Goal: Navigation & Orientation: Find specific page/section

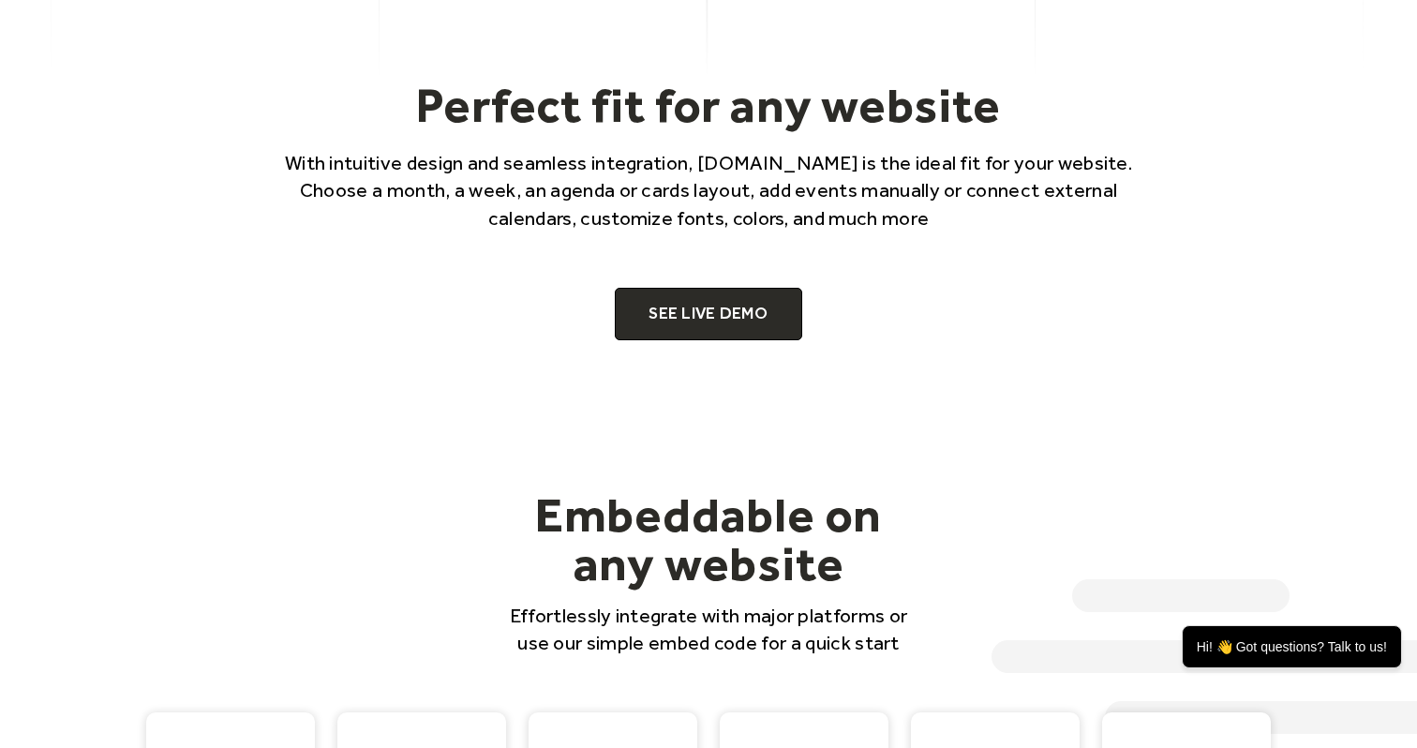
scroll to position [1238, 0]
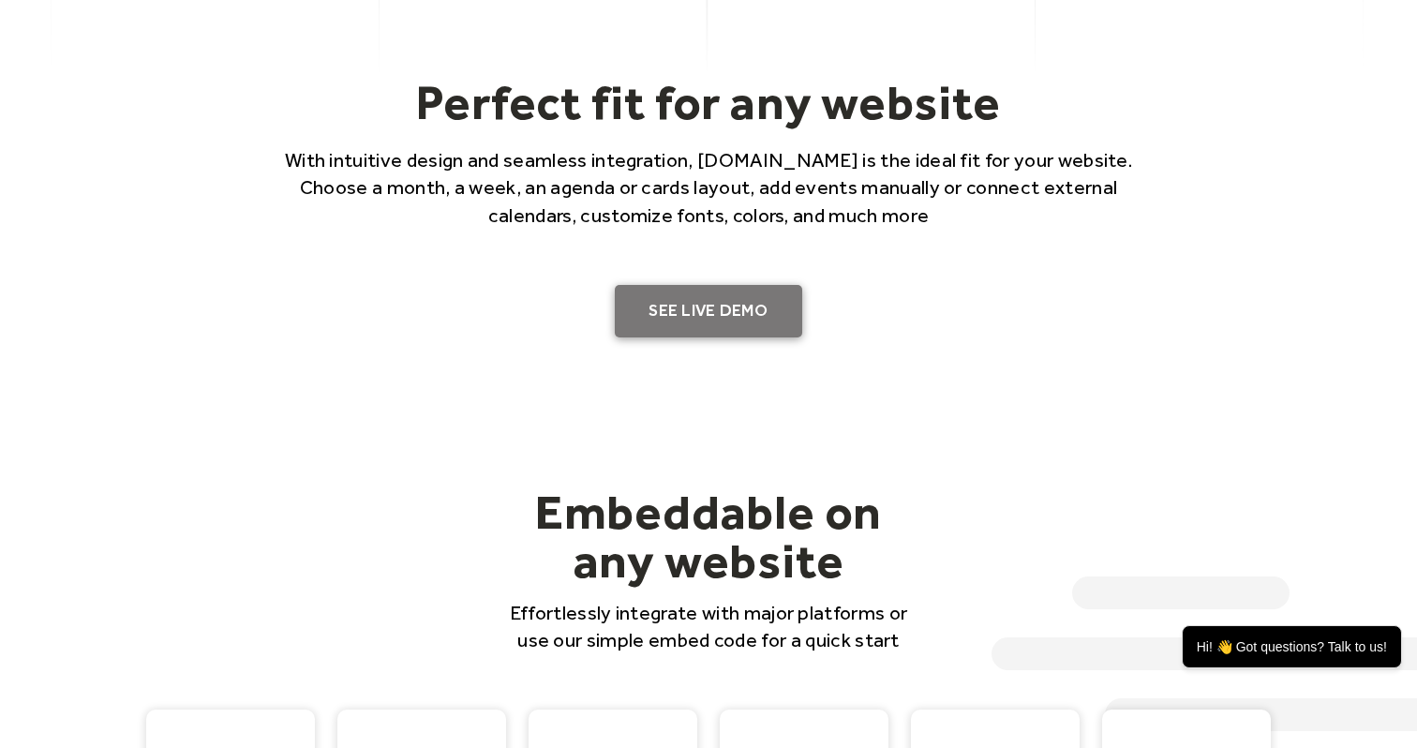
click at [668, 313] on link "SEE LIVE DEMO" at bounding box center [708, 311] width 187 height 52
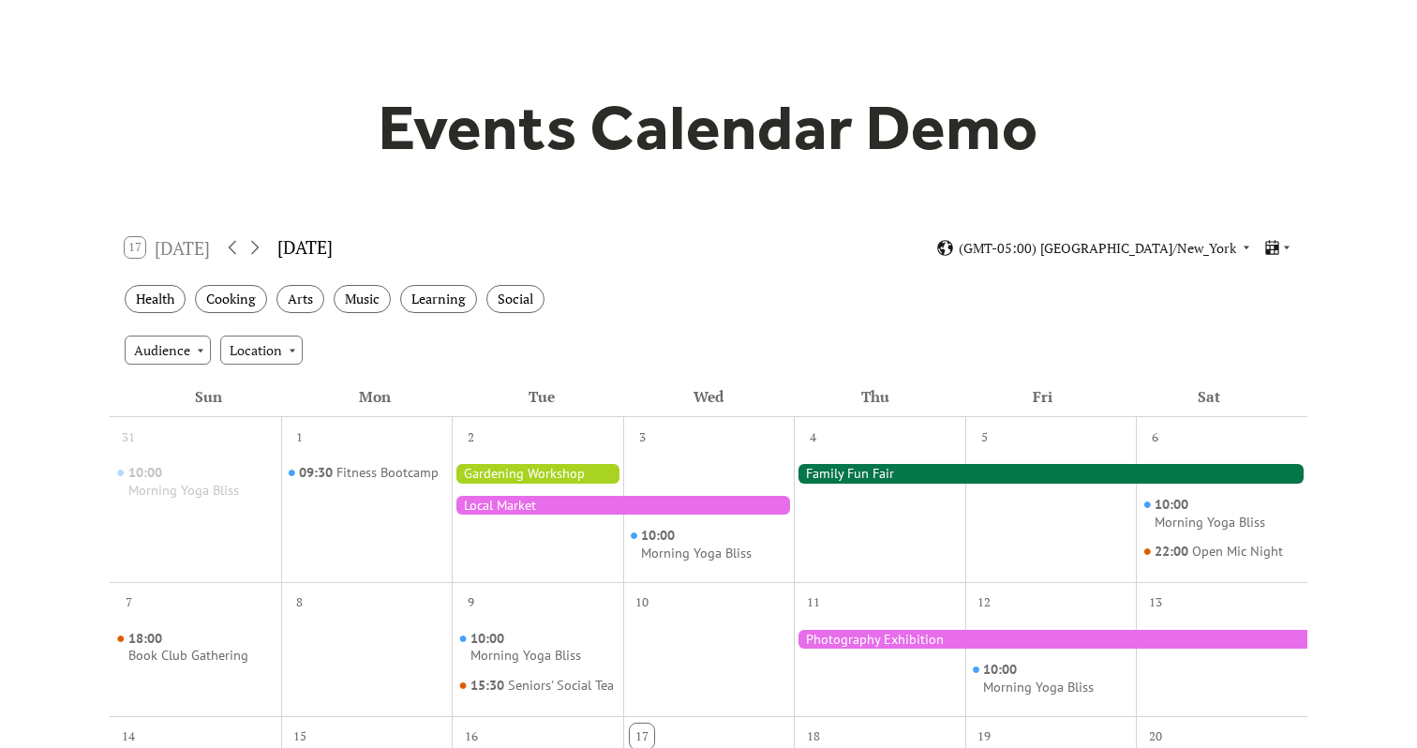
scroll to position [111, 0]
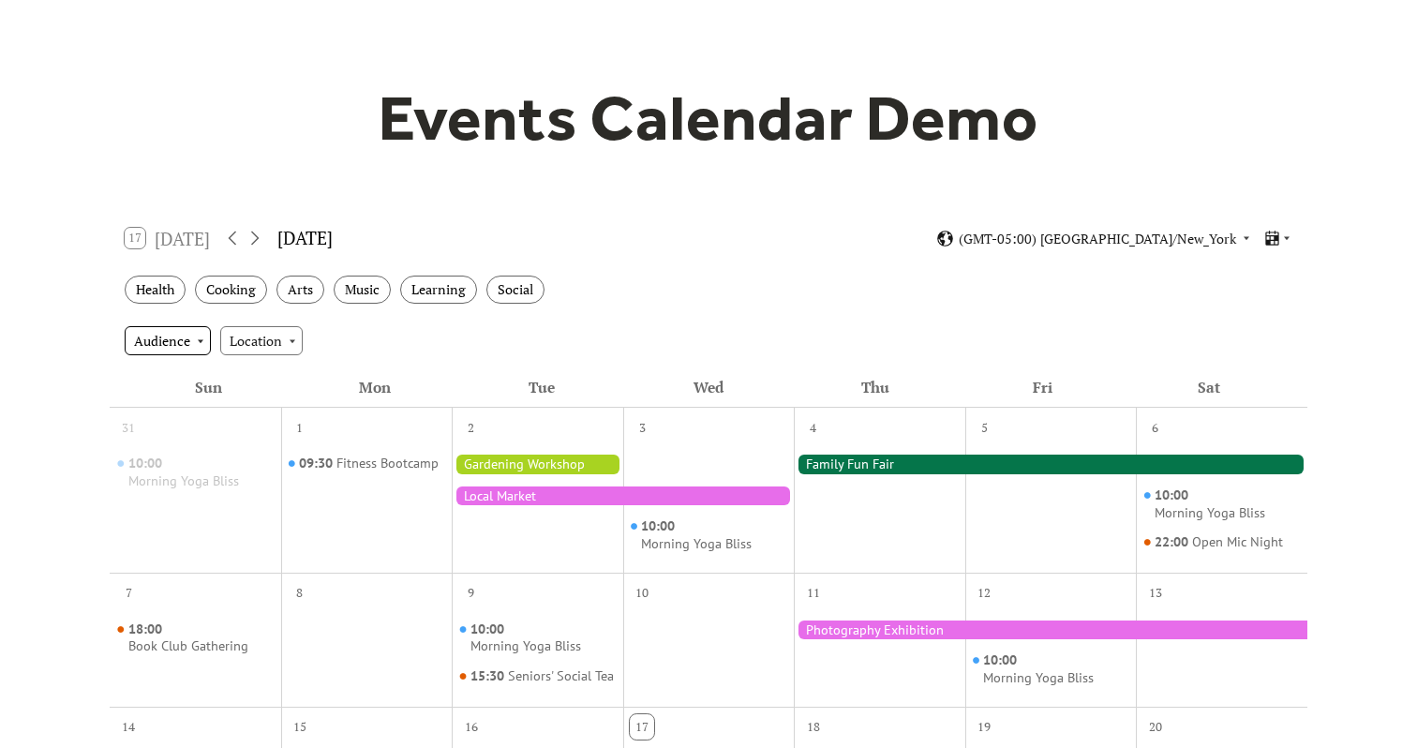
click at [183, 342] on div "Audience" at bounding box center [168, 340] width 86 height 28
click at [244, 346] on div "Location" at bounding box center [261, 340] width 82 height 28
click at [176, 294] on div "Health" at bounding box center [155, 290] width 61 height 29
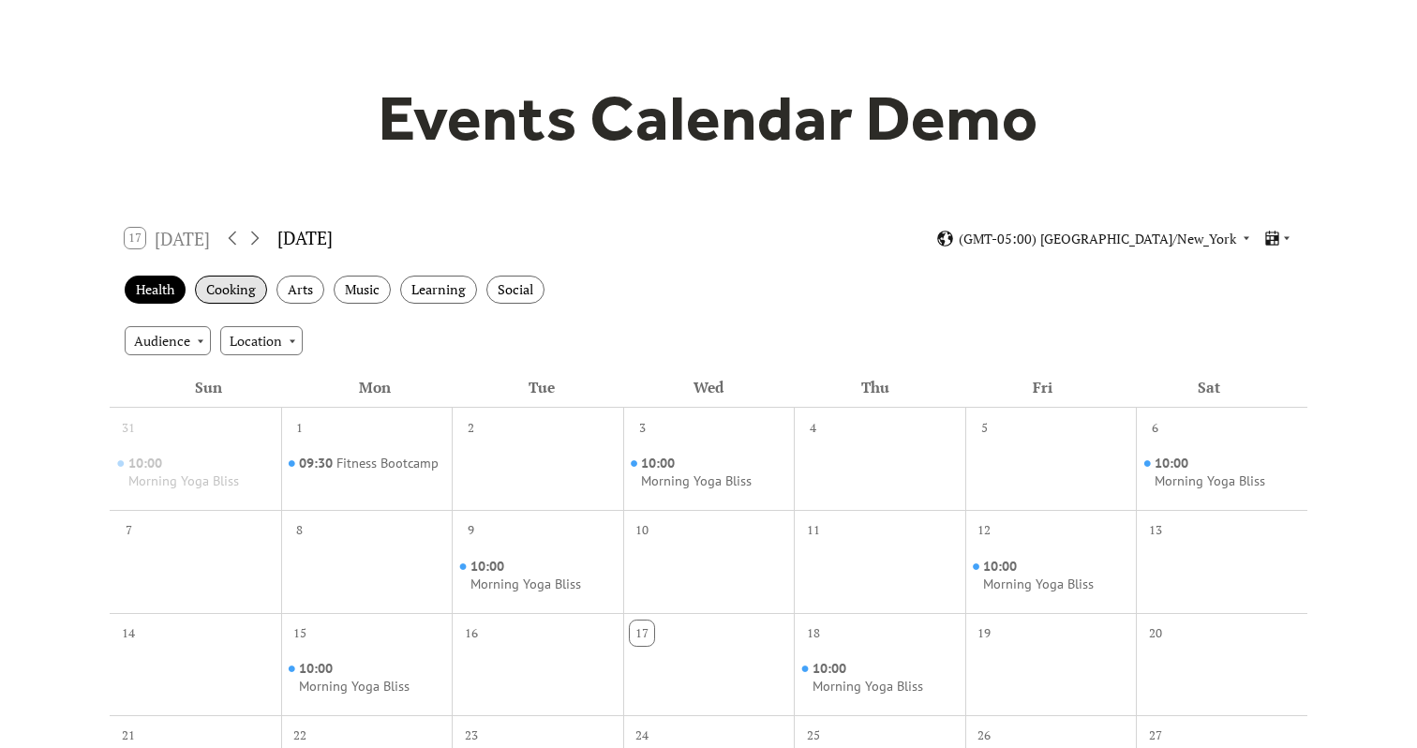
click at [231, 298] on div "Cooking" at bounding box center [231, 290] width 72 height 29
click at [291, 291] on div "Arts" at bounding box center [300, 290] width 48 height 29
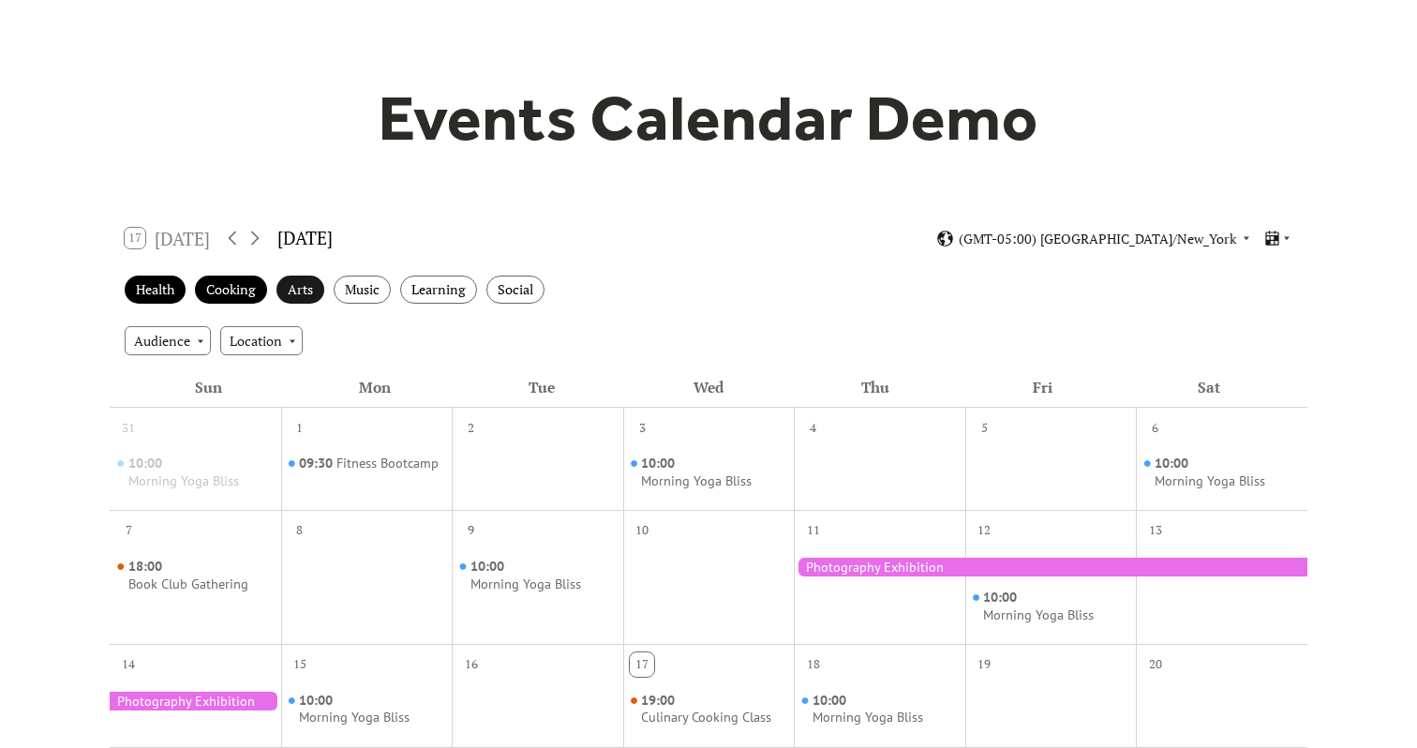
click at [291, 291] on div "Arts" at bounding box center [300, 290] width 48 height 29
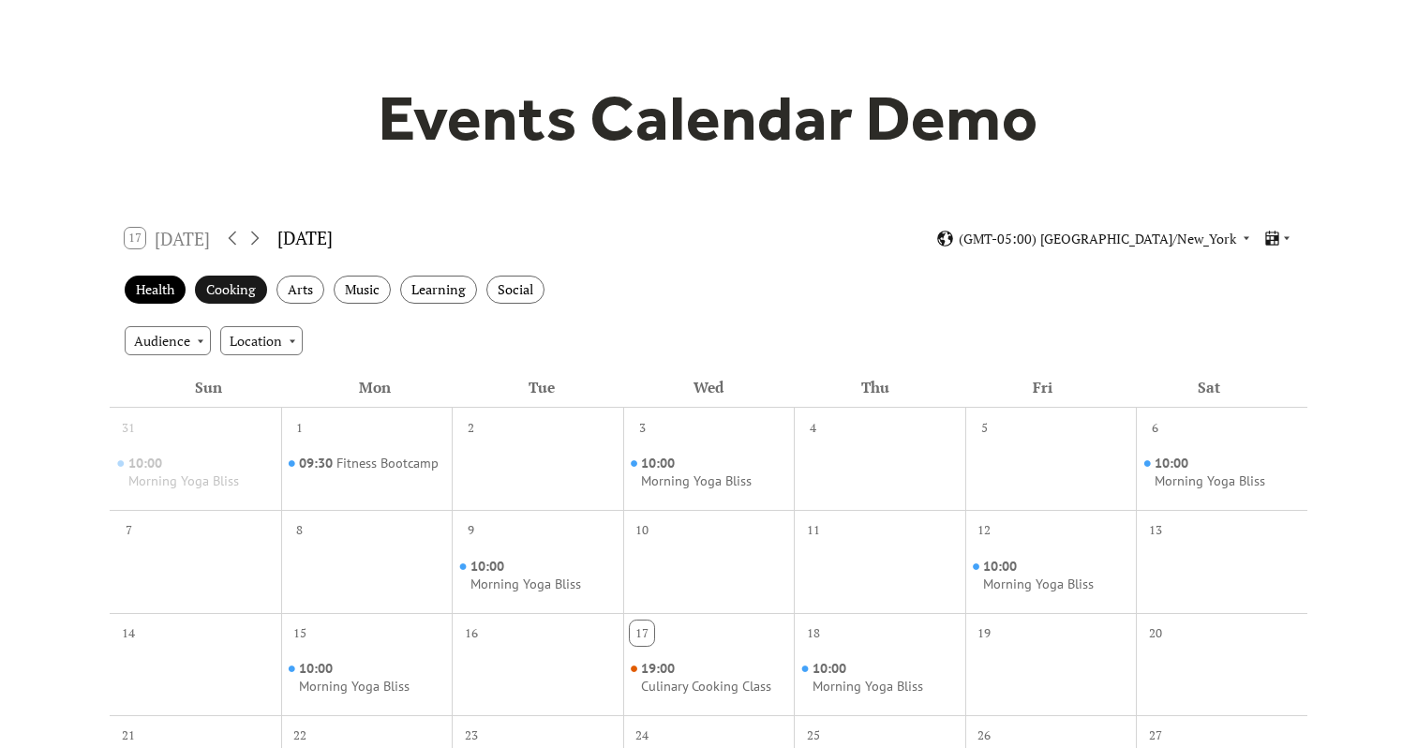
click at [238, 295] on div "Cooking" at bounding box center [231, 290] width 72 height 29
click at [179, 296] on div "Health" at bounding box center [155, 290] width 61 height 29
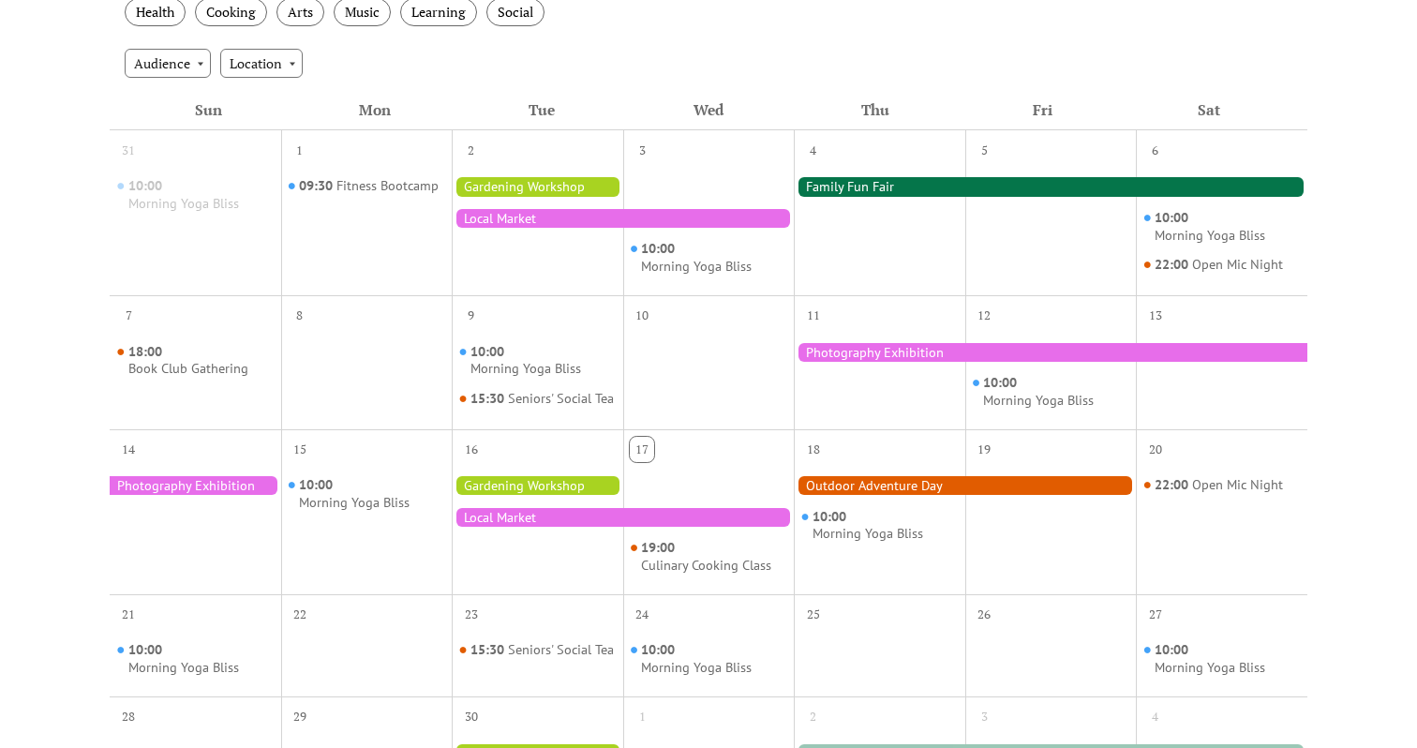
scroll to position [320, 0]
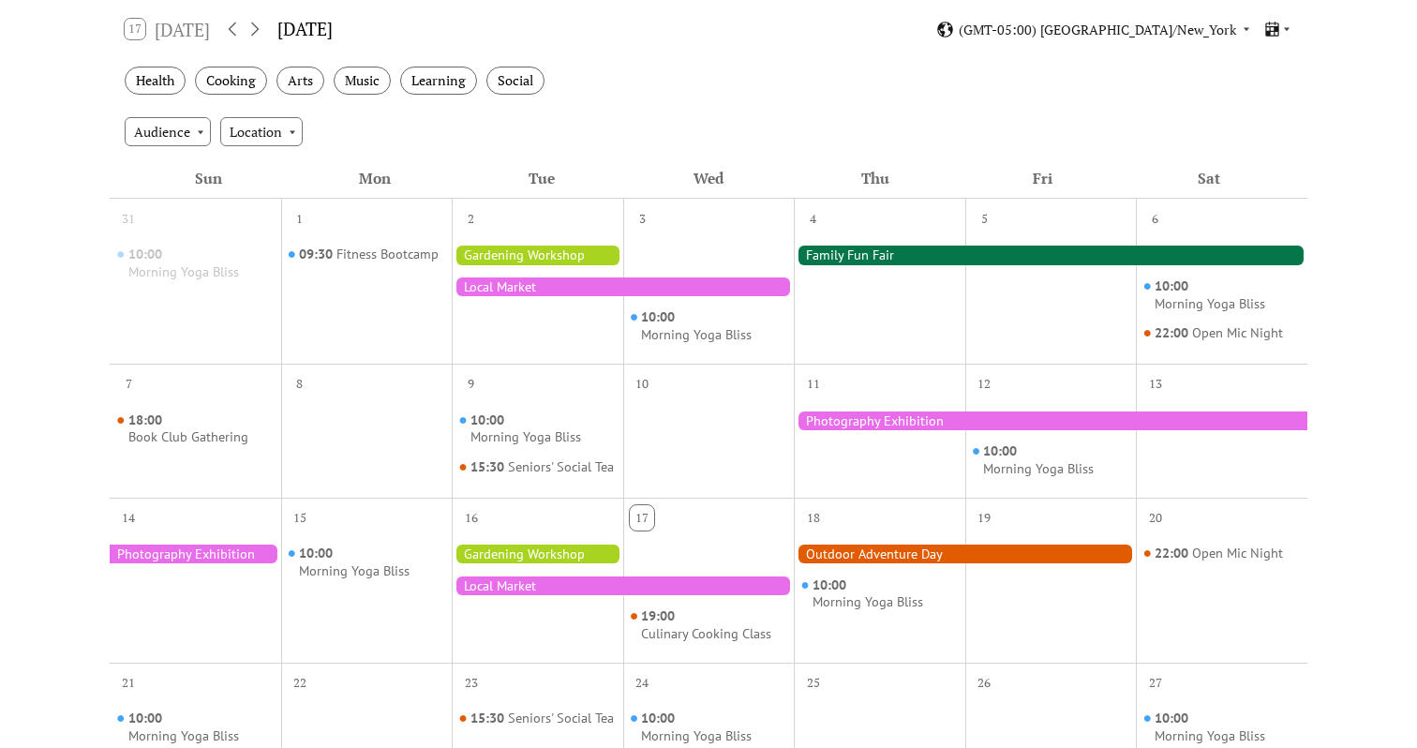
click at [827, 423] on div at bounding box center [1051, 420] width 514 height 19
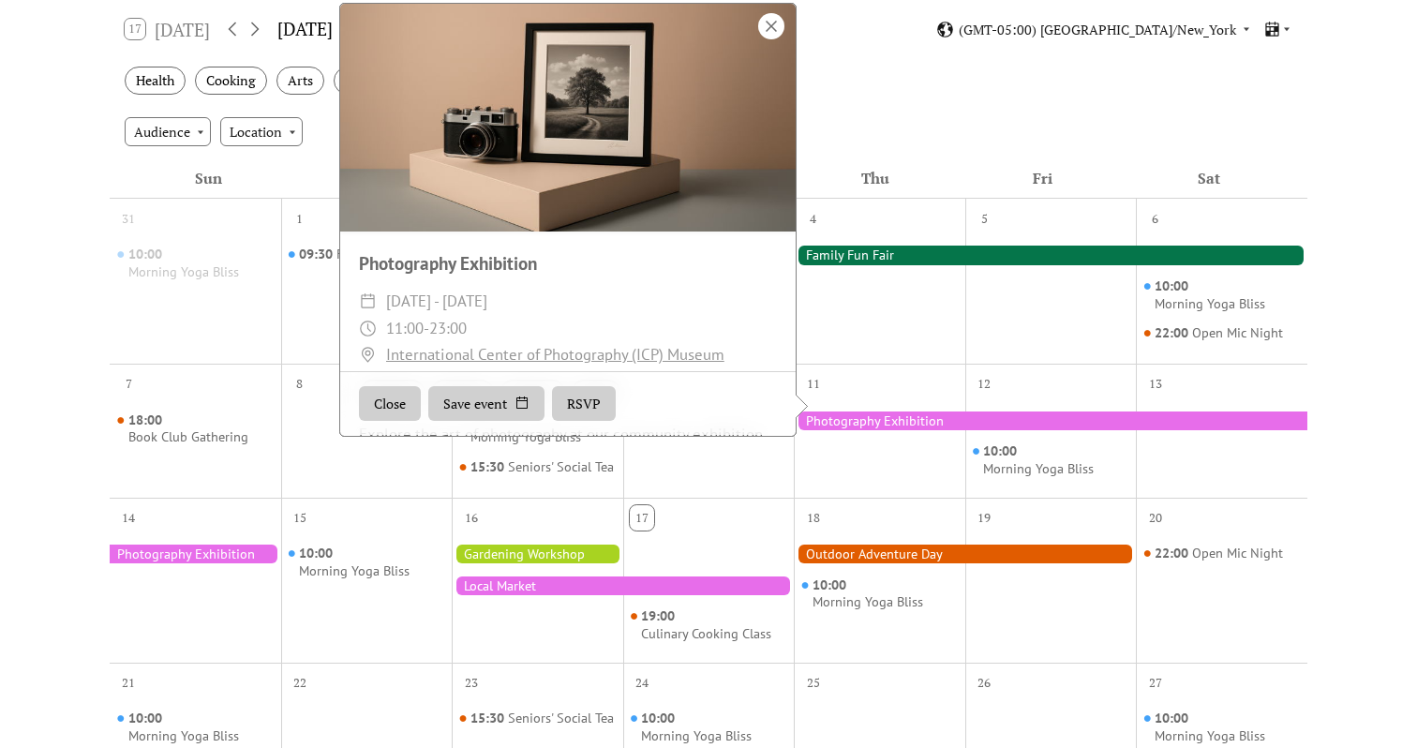
click at [764, 39] on div at bounding box center [771, 26] width 26 height 26
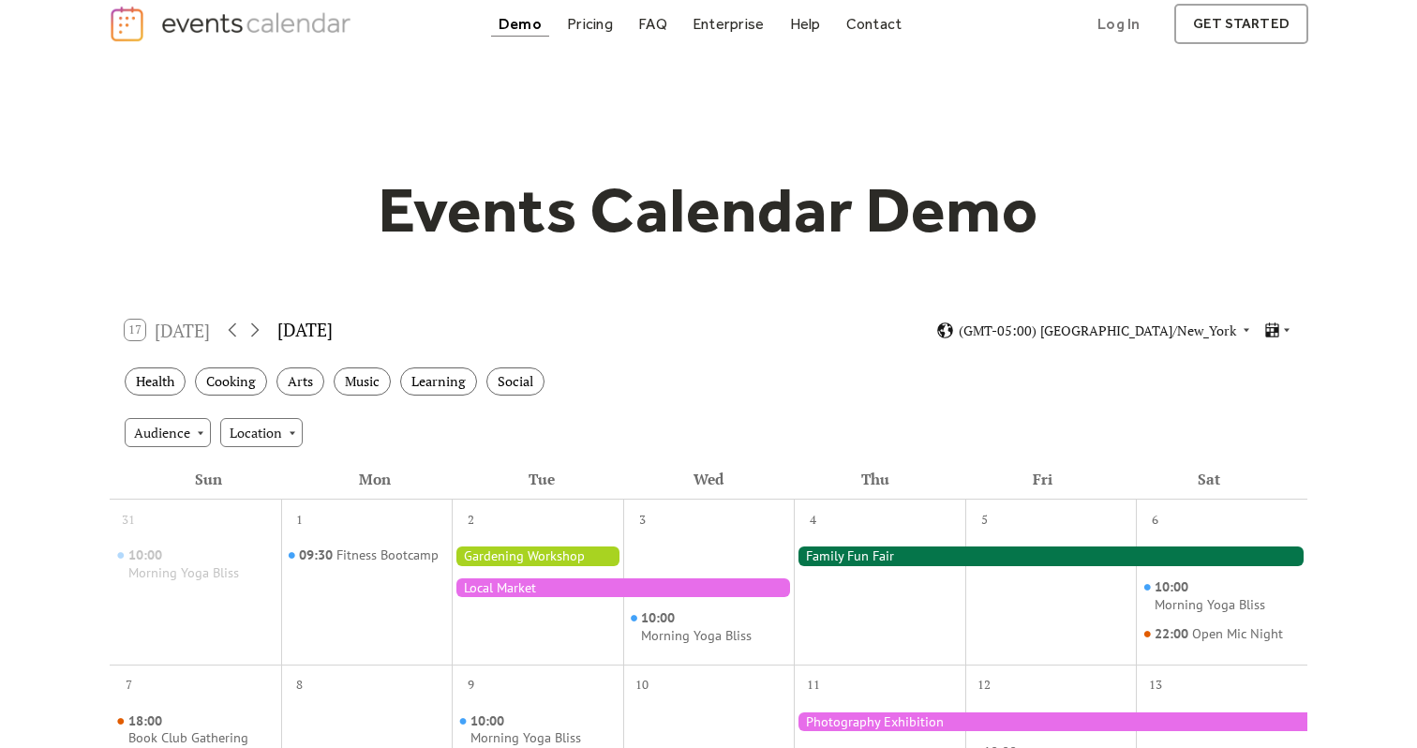
scroll to position [0, 0]
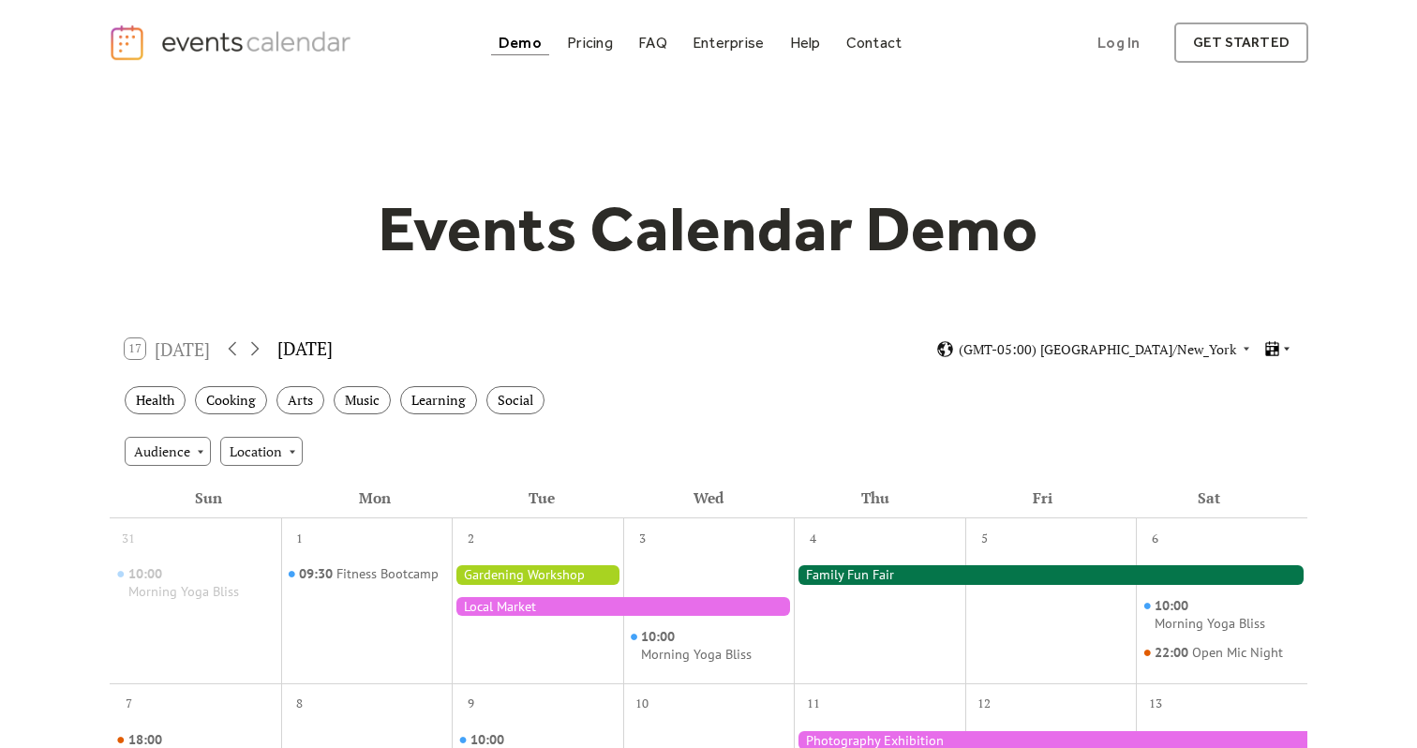
click at [1286, 349] on icon at bounding box center [1287, 350] width 6 height 4
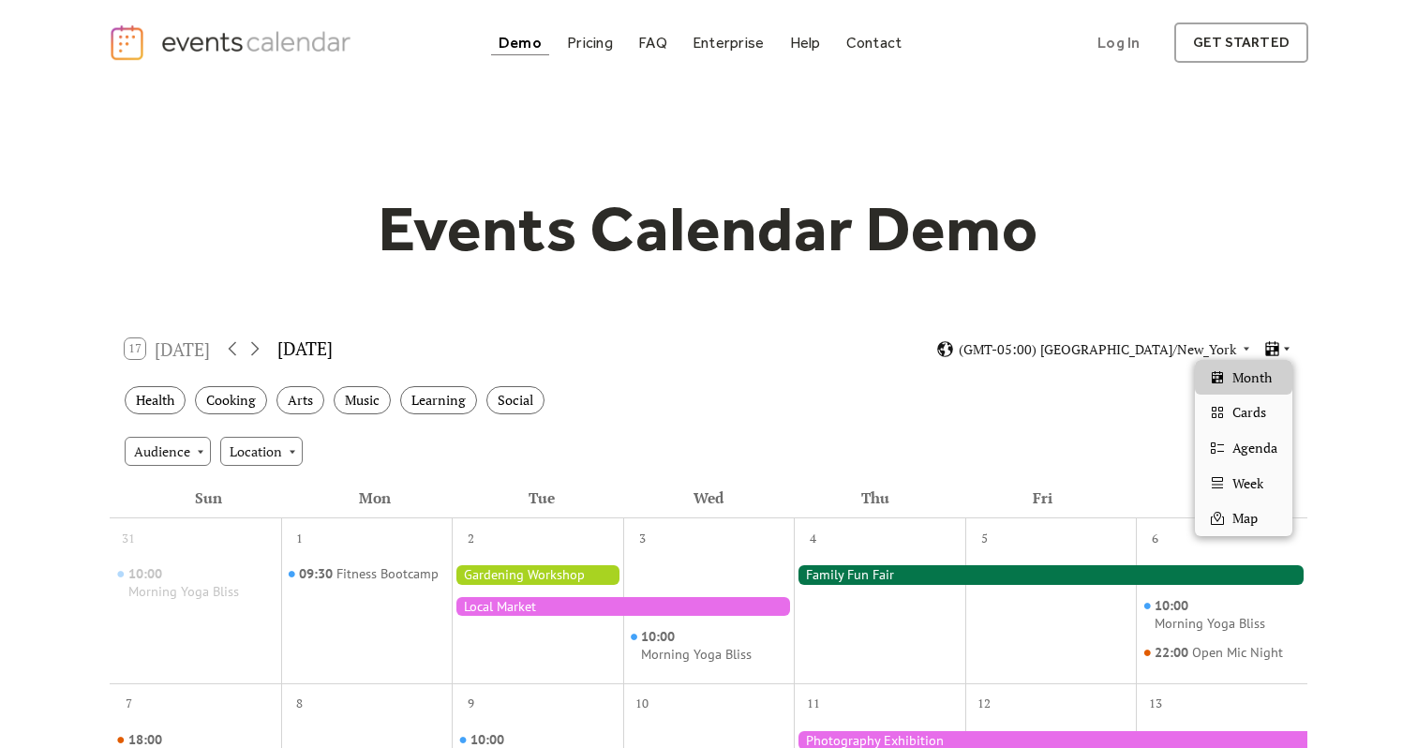
click at [1286, 349] on icon at bounding box center [1287, 350] width 6 height 4
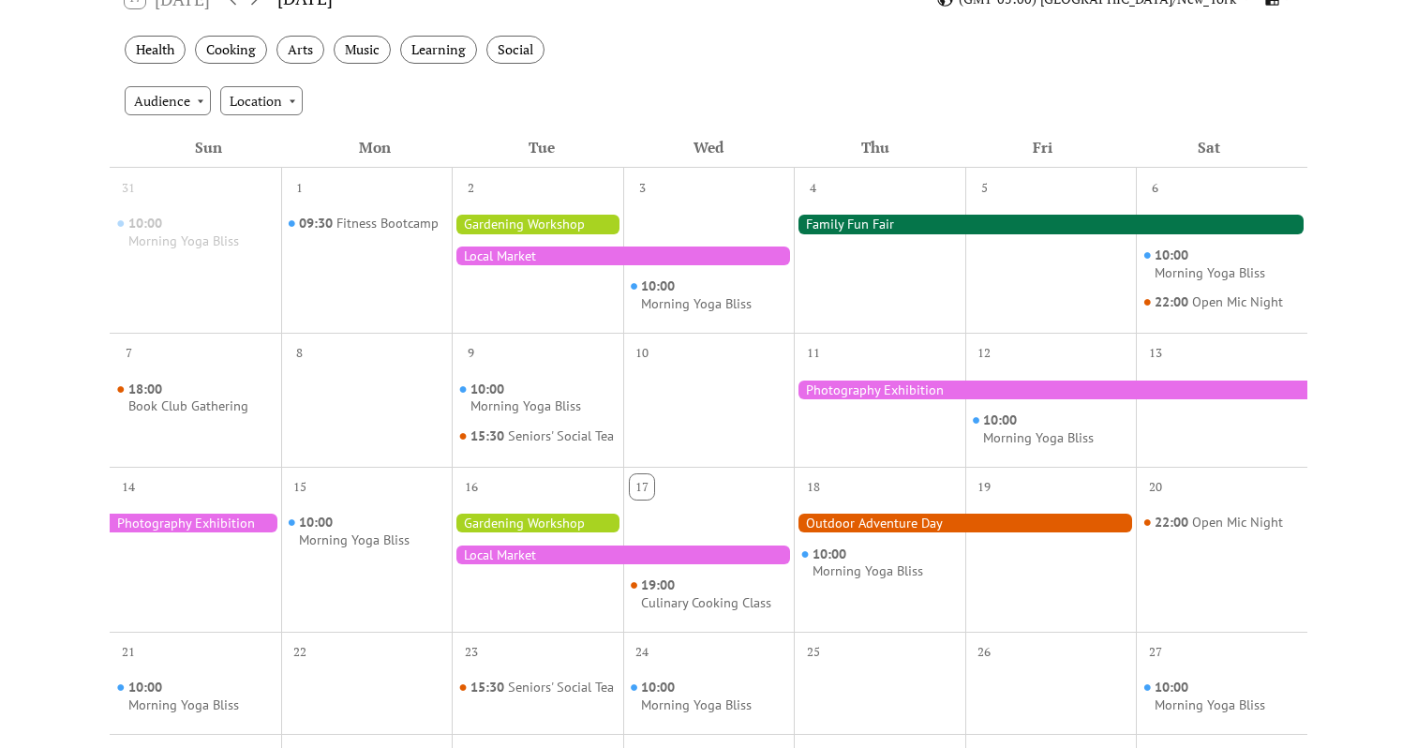
scroll to position [496, 0]
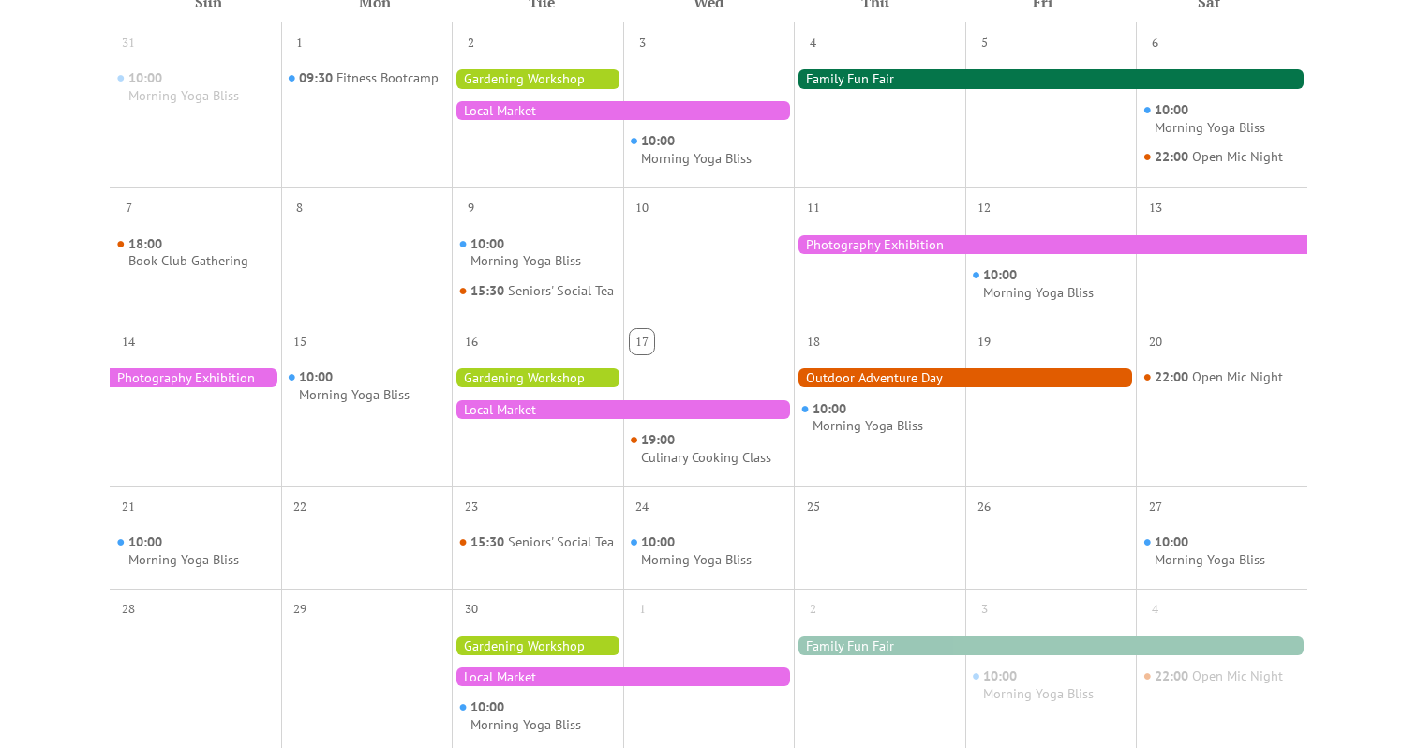
click at [972, 387] on div at bounding box center [965, 377] width 342 height 19
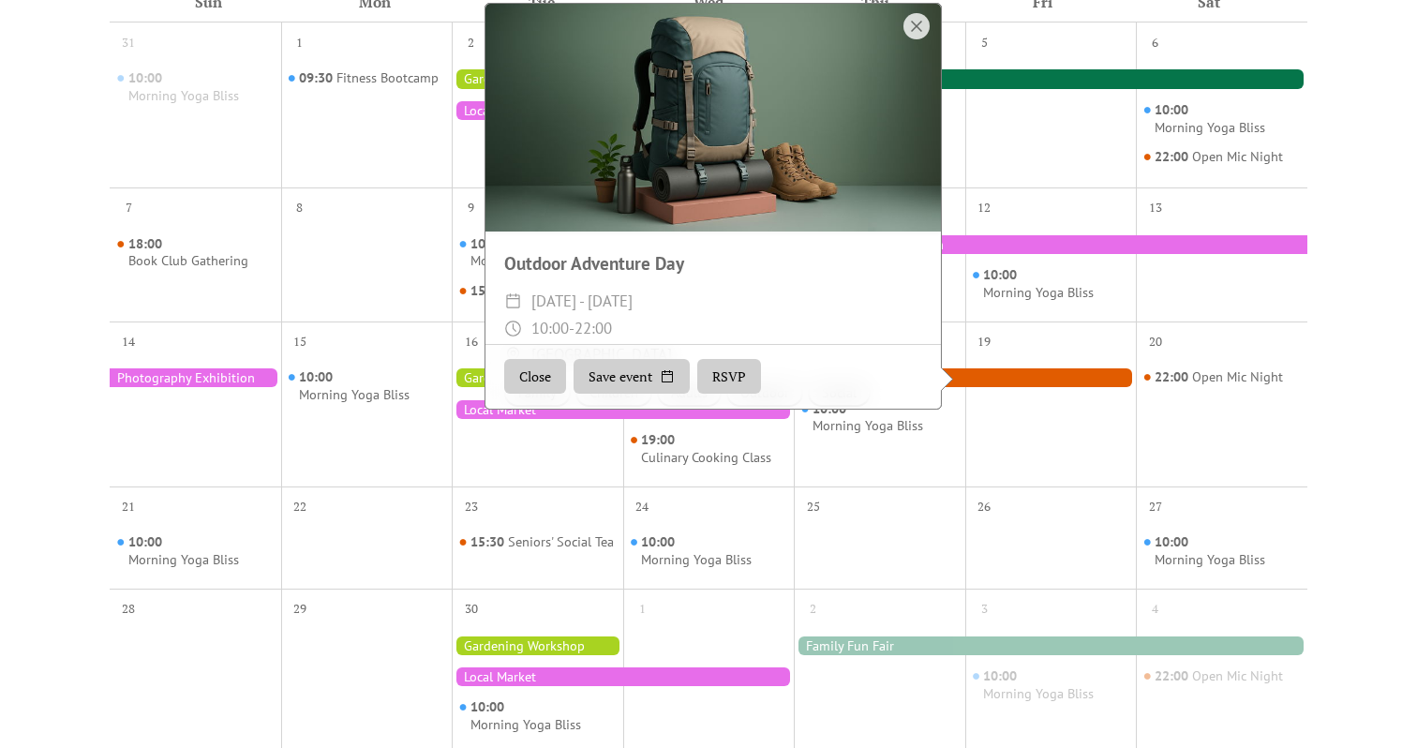
click at [722, 207] on div at bounding box center [712, 118] width 455 height 228
click at [611, 315] on span "[DATE] - [DATE]" at bounding box center [581, 301] width 101 height 27
click at [583, 342] on span "22:00" at bounding box center [592, 328] width 37 height 27
click at [542, 387] on button "Close" at bounding box center [535, 377] width 62 height 36
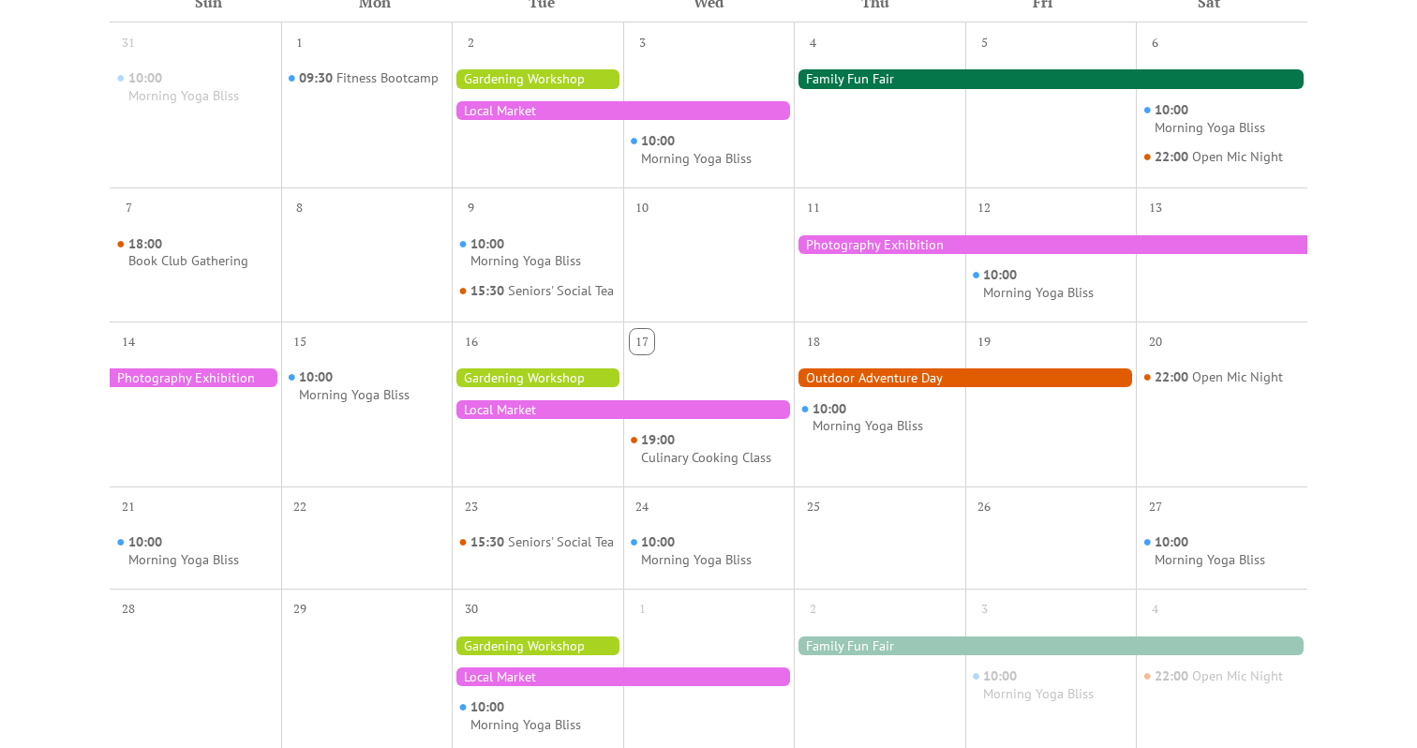
click at [542, 419] on div at bounding box center [623, 409] width 342 height 19
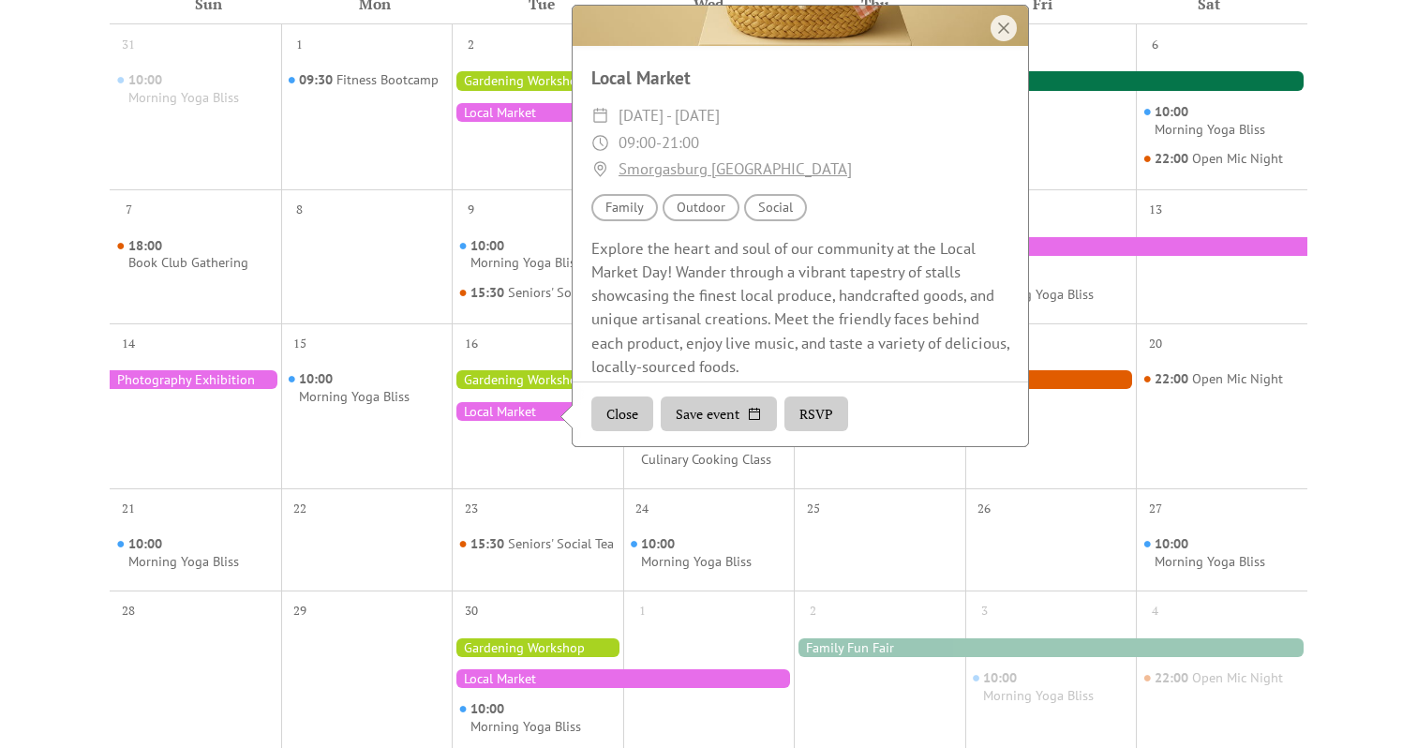
scroll to position [201, 0]
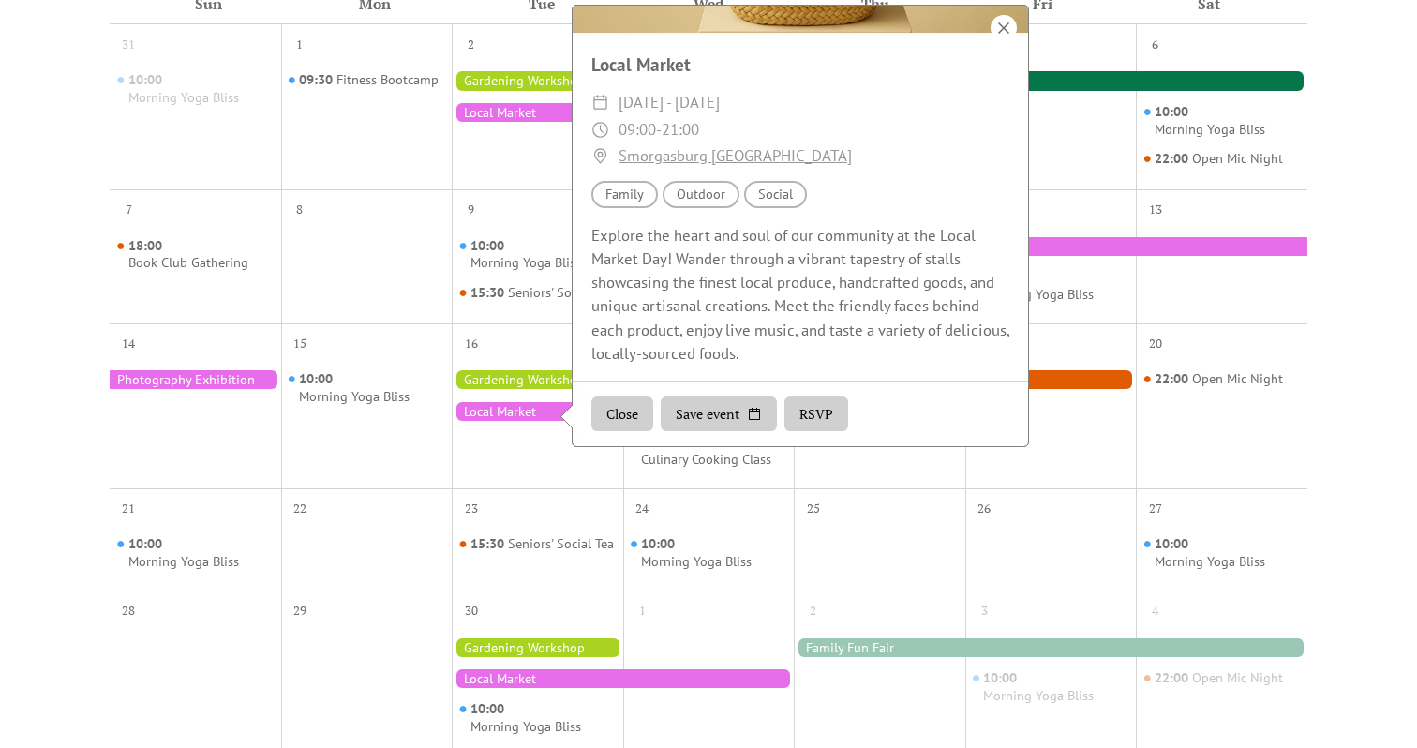
click at [1008, 39] on div at bounding box center [1004, 28] width 26 height 26
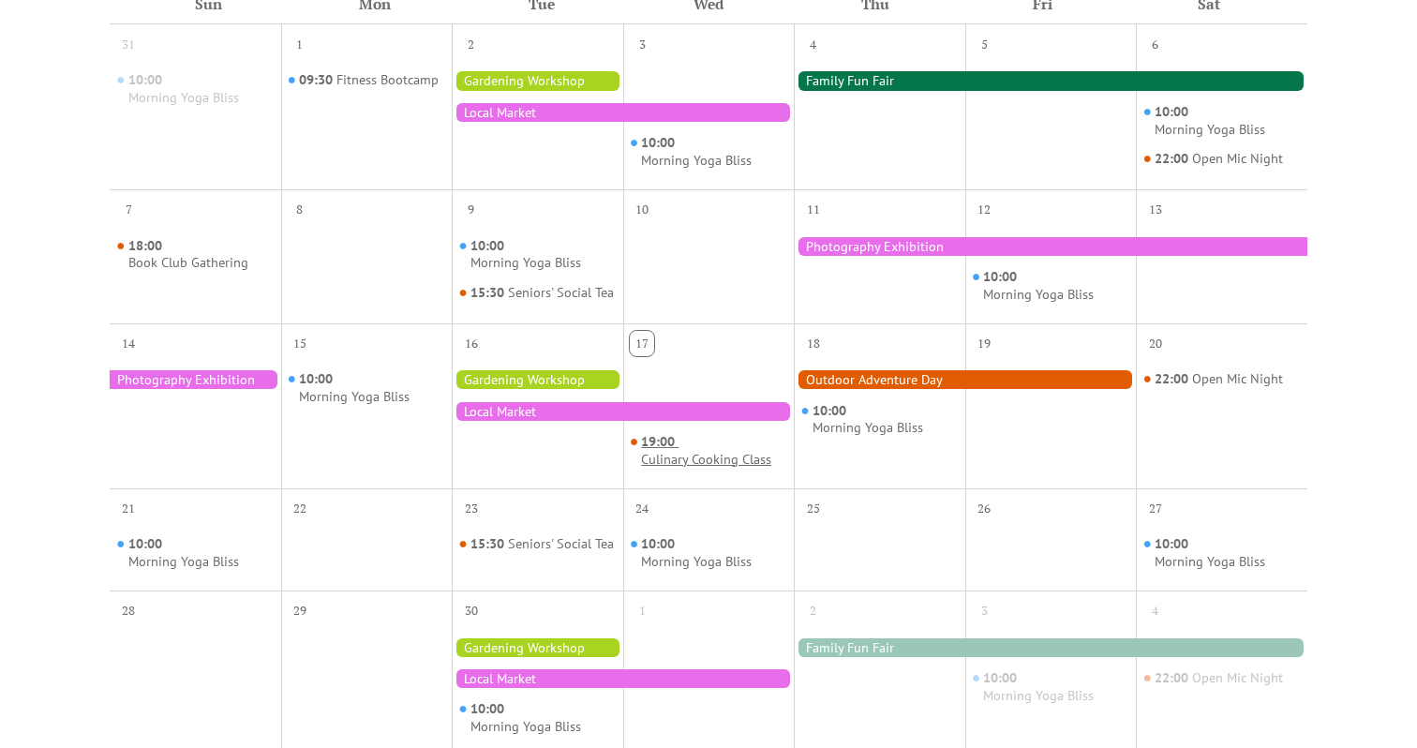
click at [737, 469] on div "Culinary Cooking Class" at bounding box center [706, 460] width 130 height 18
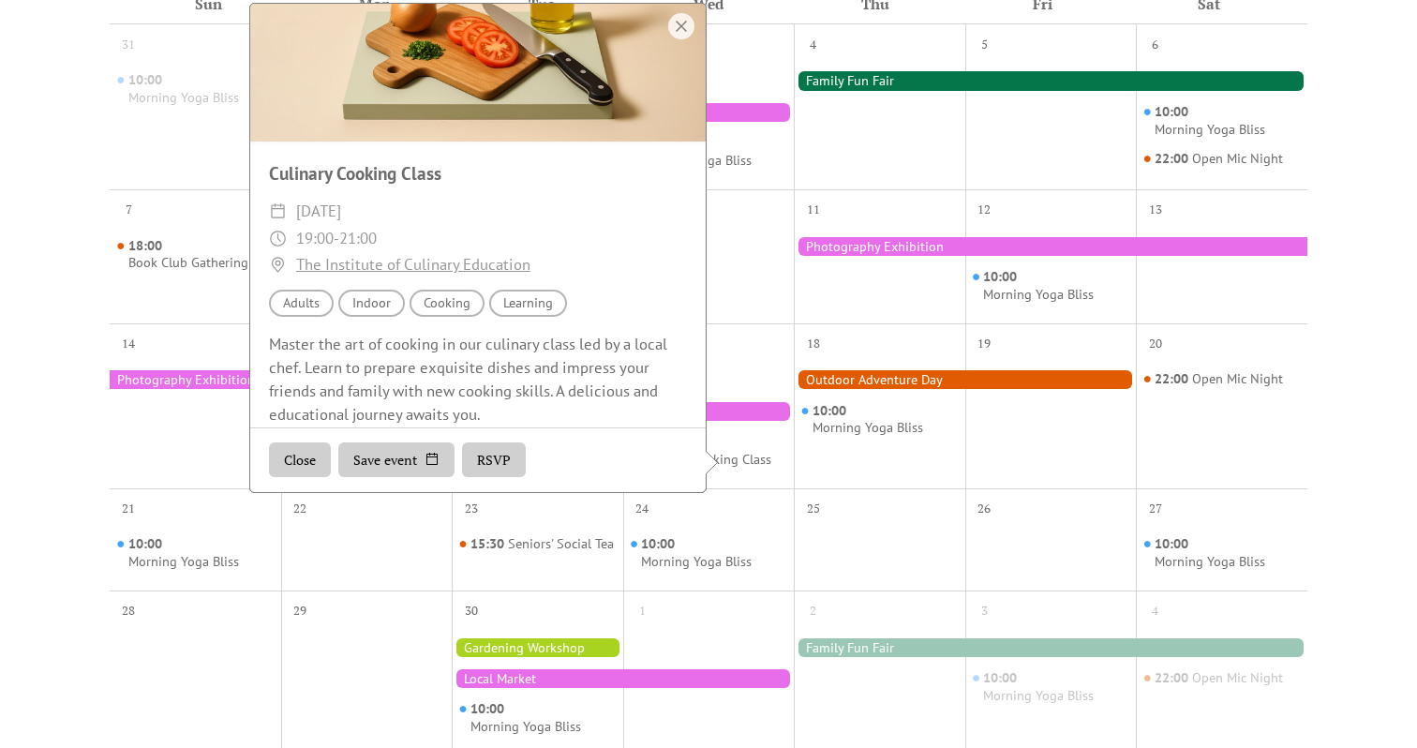
scroll to position [105, 0]
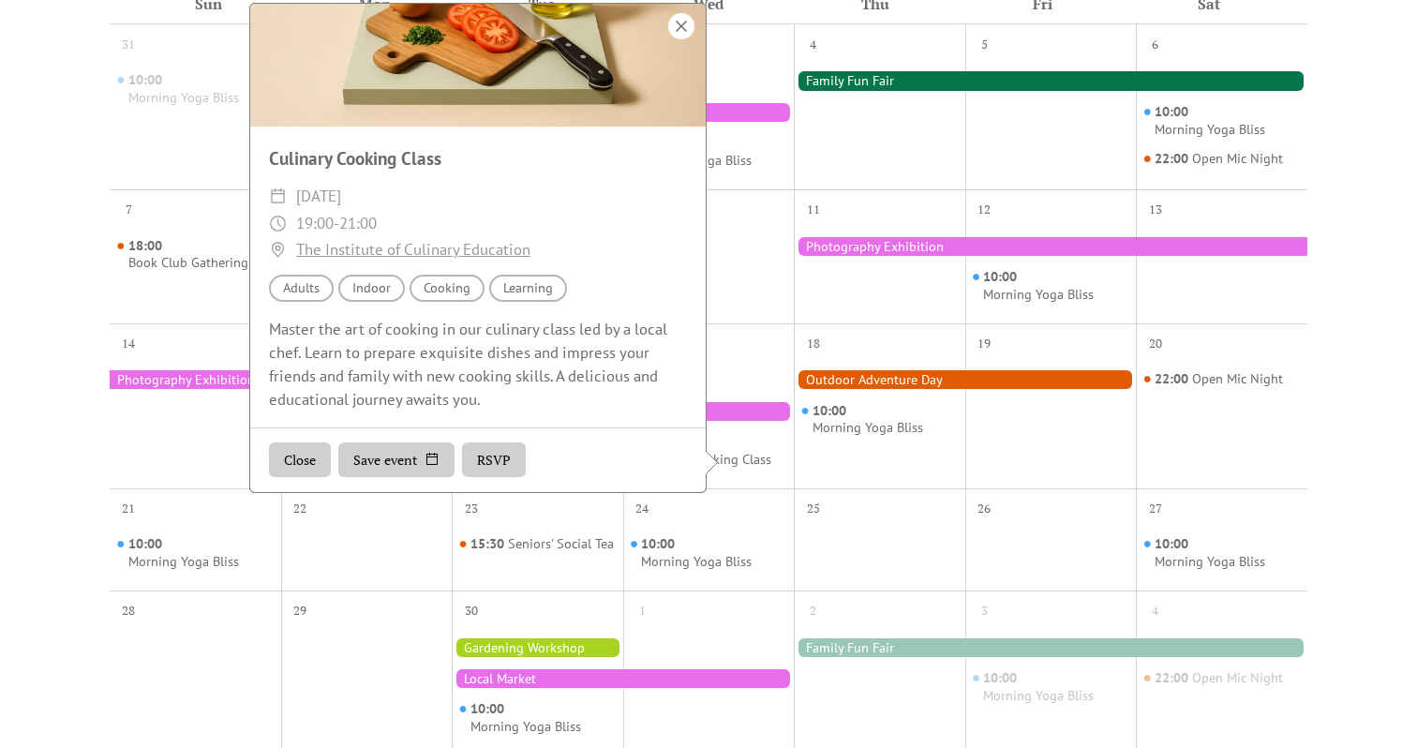
click at [681, 39] on div at bounding box center [681, 26] width 26 height 26
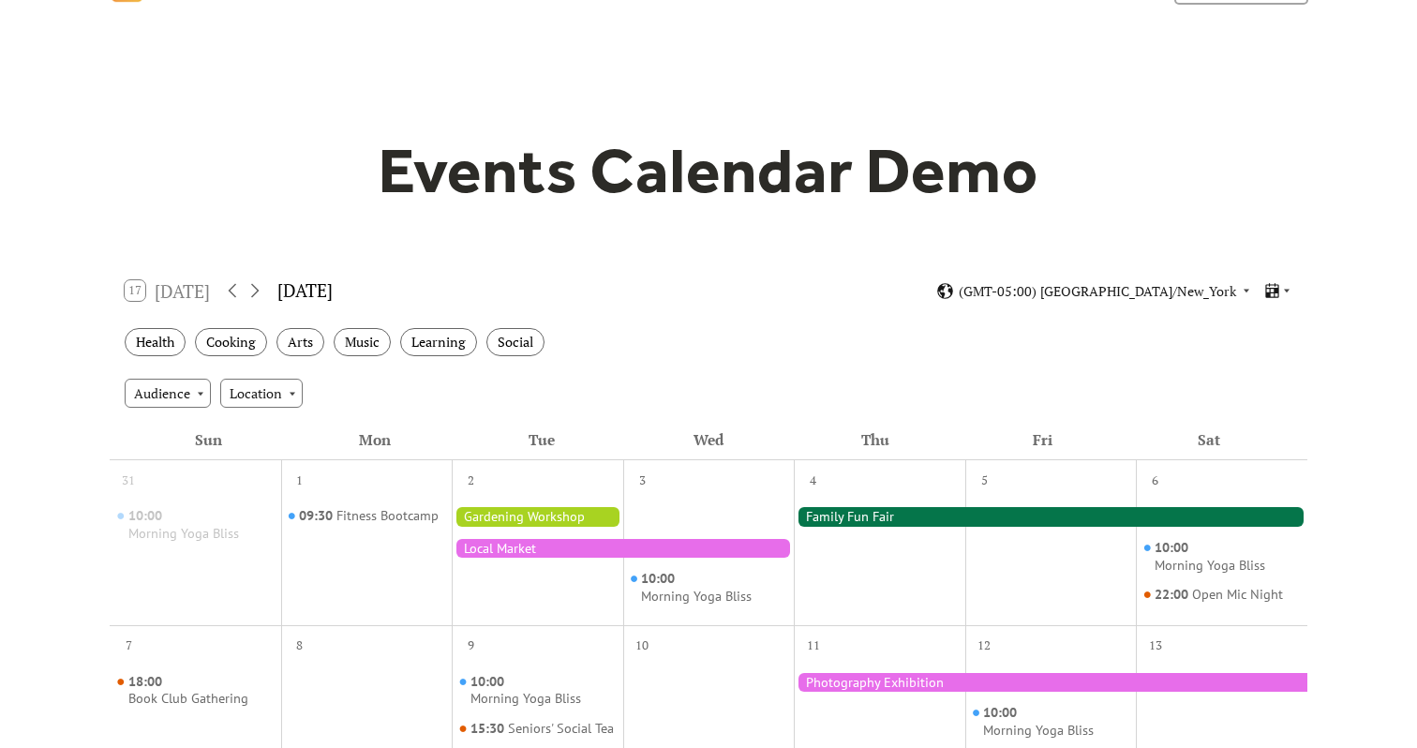
scroll to position [0, 0]
